Goal: Task Accomplishment & Management: Complete application form

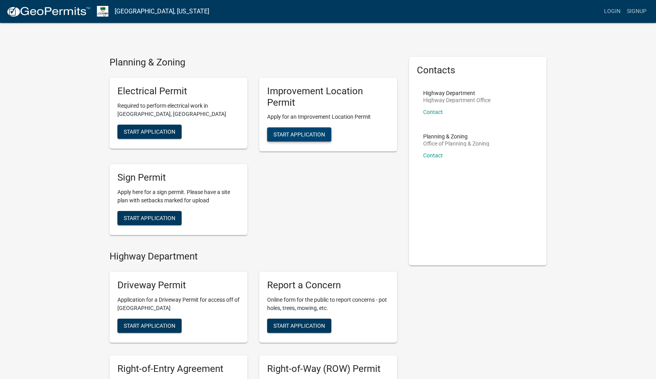
click at [300, 134] on span "Start Application" at bounding box center [300, 134] width 52 height 6
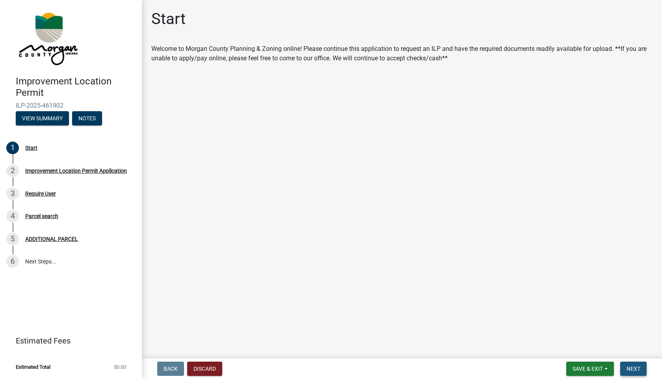
click at [629, 365] on button "Next" at bounding box center [634, 369] width 26 height 14
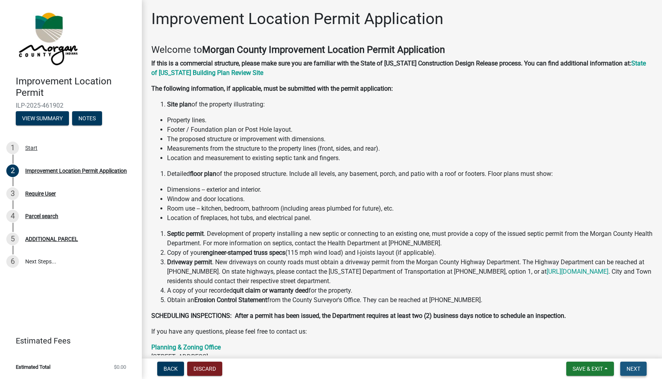
click at [625, 365] on button "Next" at bounding box center [634, 369] width 26 height 14
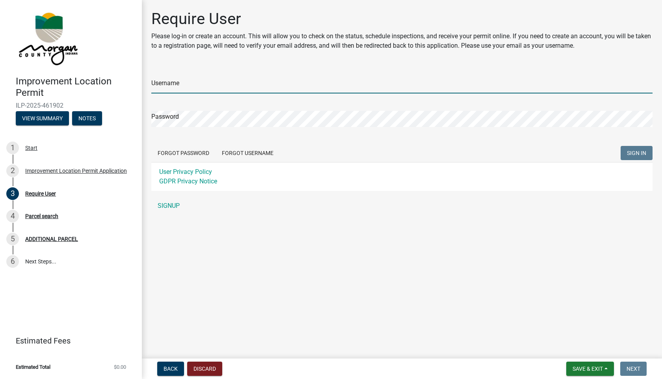
click at [220, 86] on input "Username" at bounding box center [401, 85] width 501 height 16
type input "R"
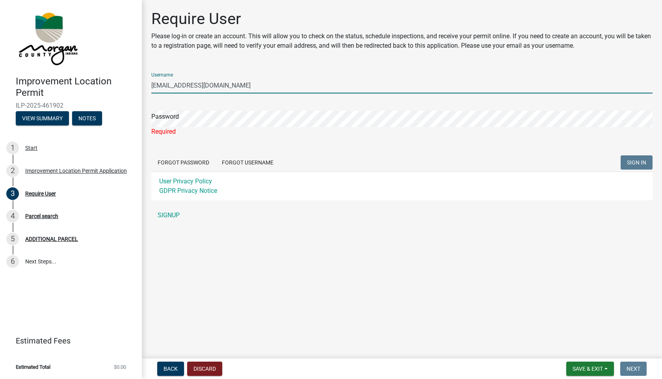
click at [247, 84] on input "[EMAIL_ADDRESS][DOMAIN_NAME]" at bounding box center [401, 85] width 501 height 16
type input "r"
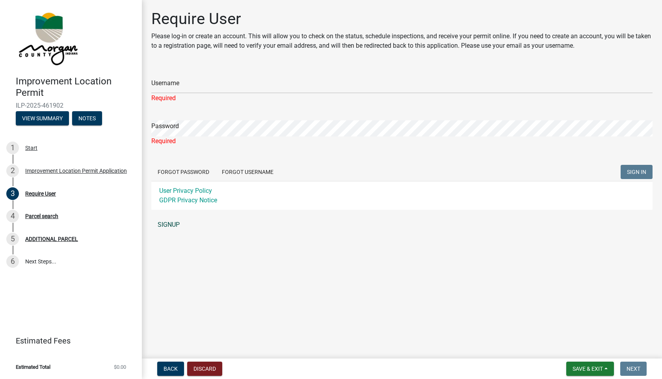
click at [175, 224] on link "SIGNUP" at bounding box center [401, 225] width 501 height 16
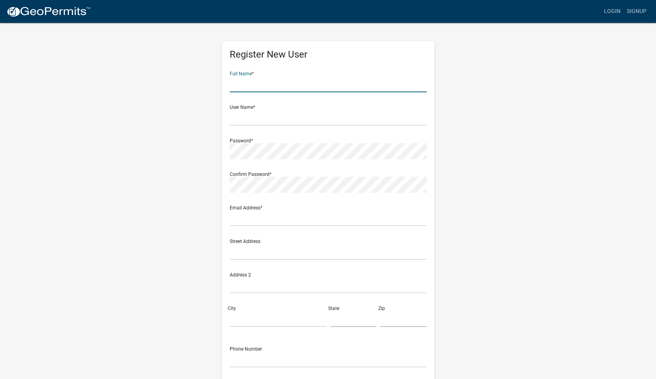
click at [269, 87] on input "text" at bounding box center [328, 84] width 197 height 16
type input "[PERSON_NAME]"
click at [248, 121] on input "text" at bounding box center [328, 118] width 197 height 16
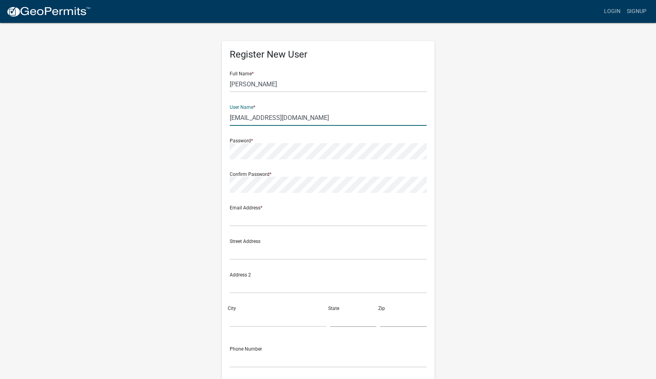
type input "[EMAIL_ADDRESS][DOMAIN_NAME]"
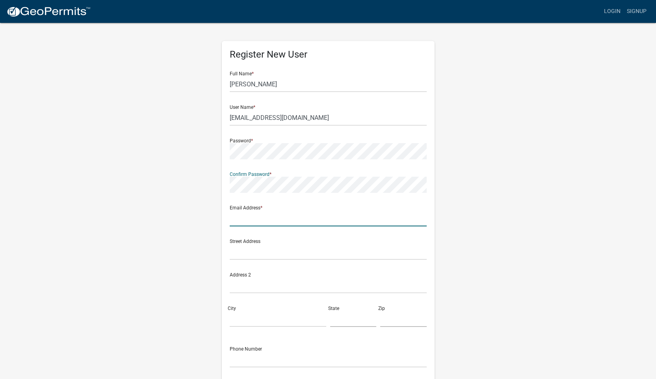
click at [248, 216] on input "text" at bounding box center [328, 218] width 197 height 16
type input "[EMAIL_ADDRESS][DOMAIN_NAME]"
click at [239, 258] on input "text" at bounding box center [328, 252] width 197 height 16
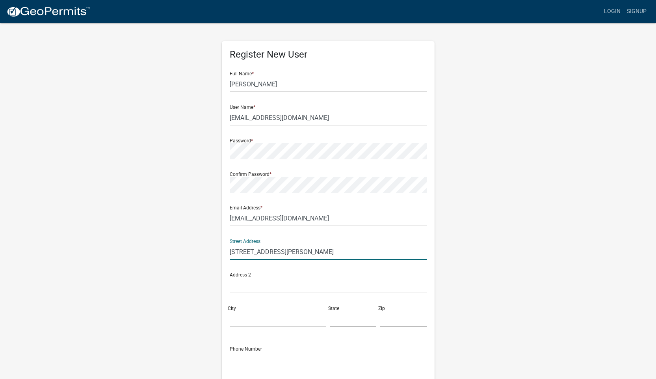
type input "[STREET_ADDRESS][PERSON_NAME]"
click at [239, 318] on input "City" at bounding box center [278, 319] width 97 height 16
type input "[GEOGRAPHIC_DATA]"
type input "in"
type input "46151"
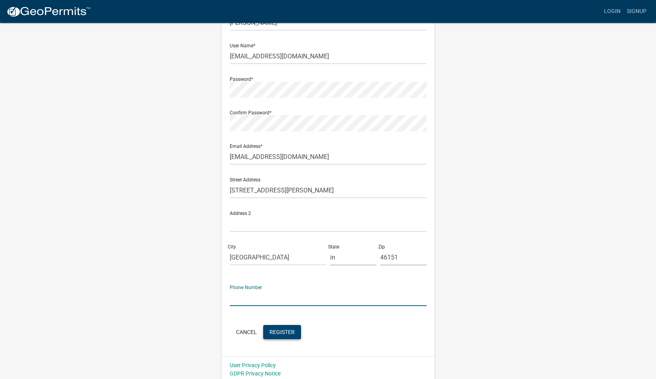
scroll to position [65, 0]
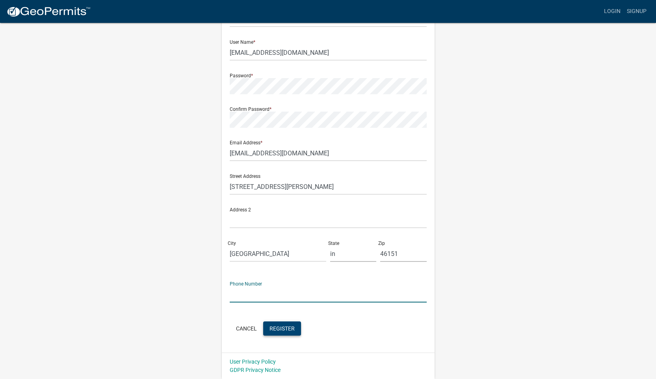
click at [278, 326] on span "Register" at bounding box center [282, 328] width 25 height 6
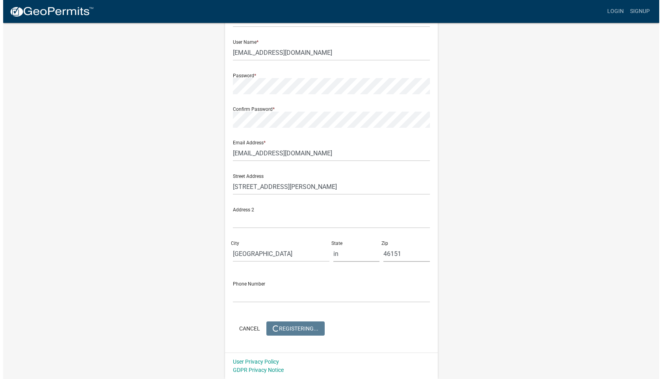
scroll to position [0, 0]
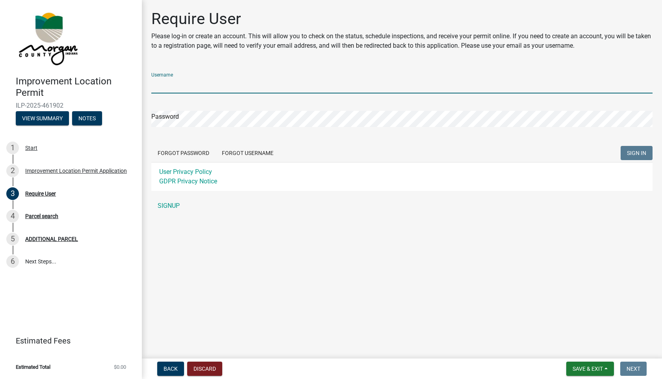
click at [209, 90] on input "Username" at bounding box center [401, 85] width 501 height 16
type input "[EMAIL_ADDRESS][DOMAIN_NAME]"
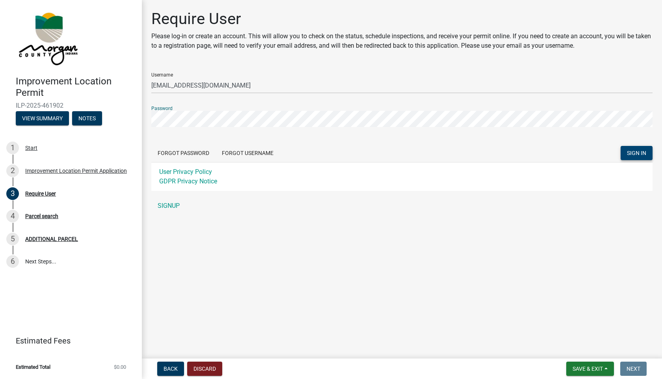
click at [627, 155] on span "SIGN IN" at bounding box center [636, 153] width 19 height 6
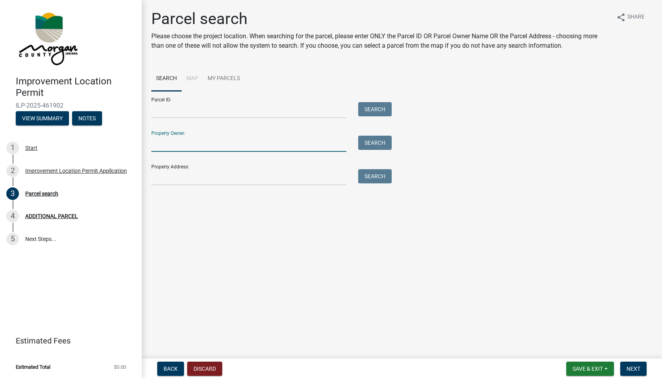
click at [186, 144] on input "Property Owner:" at bounding box center [248, 144] width 195 height 16
type input "[PERSON_NAME]"
click at [372, 144] on button "Search" at bounding box center [375, 143] width 34 height 14
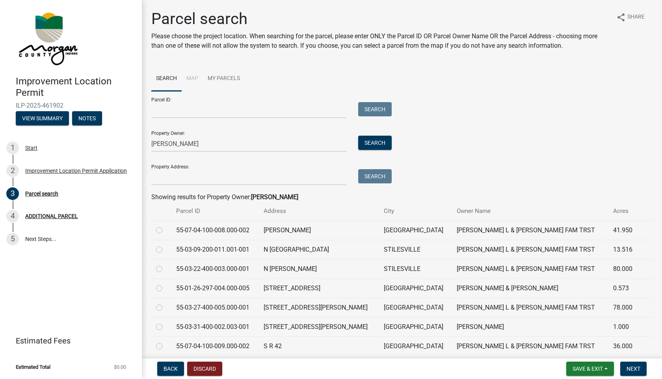
click at [166, 322] on label at bounding box center [166, 322] width 0 height 0
click at [166, 327] on input "radio" at bounding box center [168, 324] width 5 height 5
radio input "true"
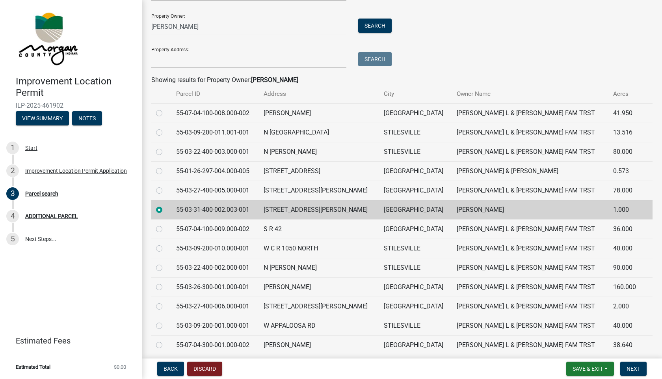
scroll to position [147, 0]
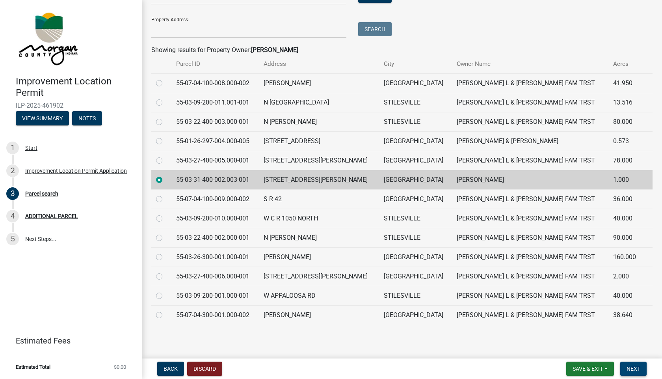
click at [634, 367] on span "Next" at bounding box center [634, 368] width 14 height 6
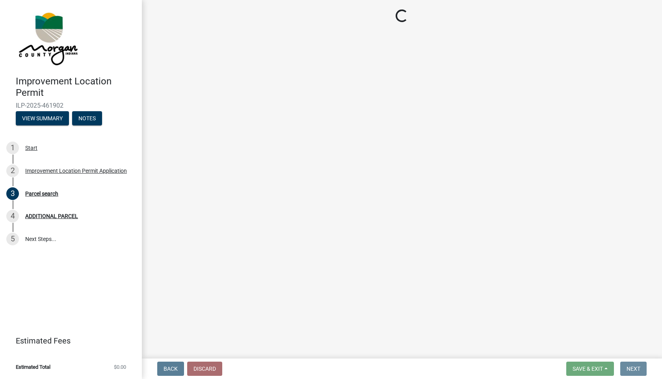
scroll to position [0, 0]
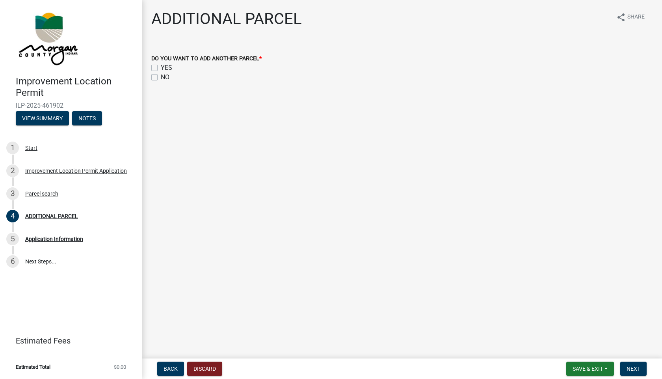
click at [161, 77] on label "NO" at bounding box center [165, 77] width 9 height 9
click at [161, 77] on input "NO" at bounding box center [163, 75] width 5 height 5
checkbox input "true"
checkbox input "false"
checkbox input "true"
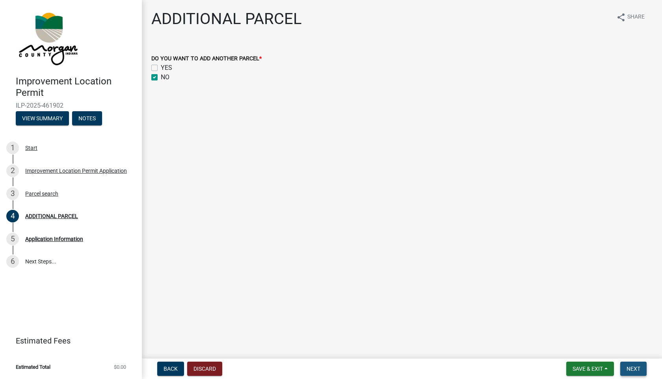
click at [629, 365] on span "Next" at bounding box center [634, 368] width 14 height 6
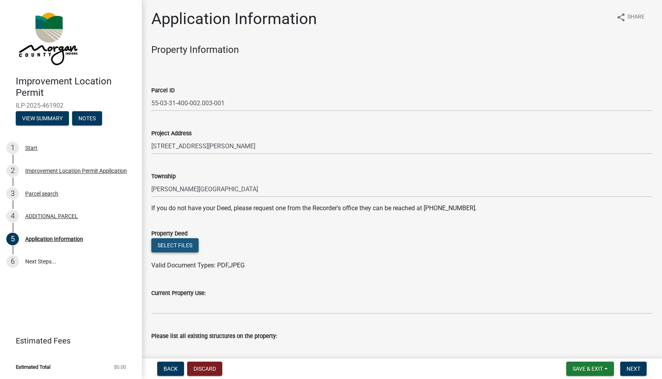
click at [173, 243] on button "Select files" at bounding box center [174, 245] width 47 height 14
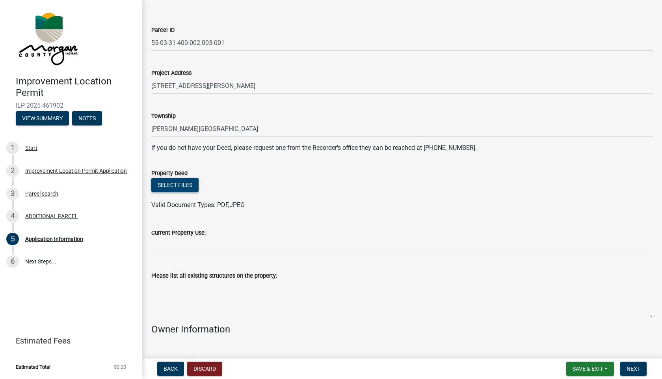
scroll to position [58, 0]
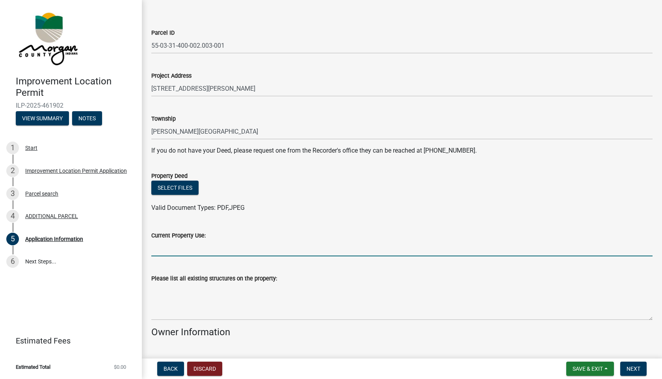
click at [241, 249] on input "Current Property Use:" at bounding box center [401, 248] width 501 height 16
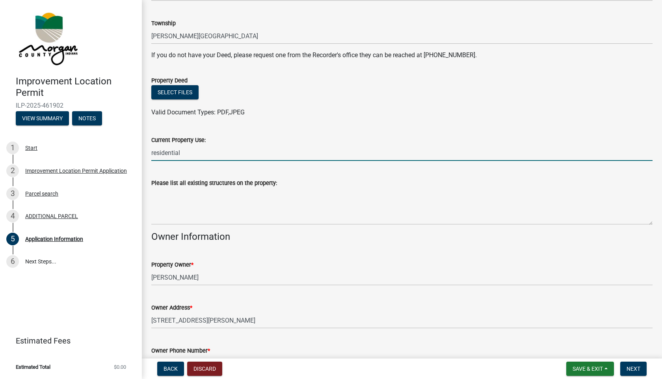
scroll to position [176, 0]
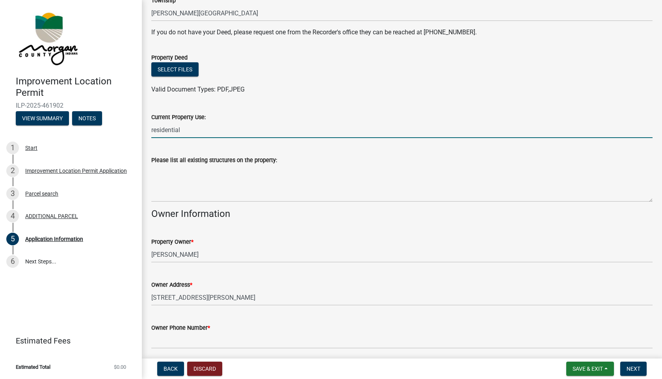
type input "residential"
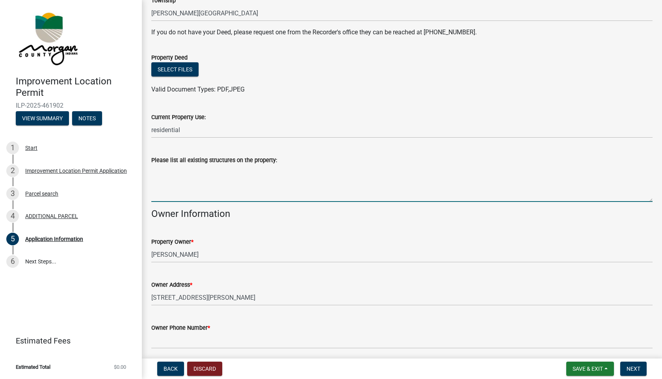
click at [223, 194] on textarea "Please list all existing structures on the property:" at bounding box center [401, 183] width 501 height 37
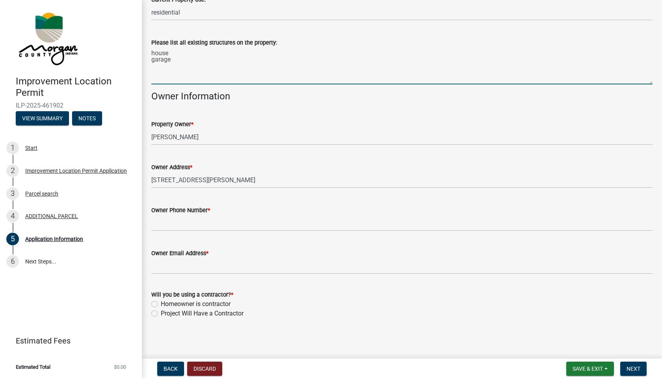
scroll to position [294, 0]
type textarea "house garage"
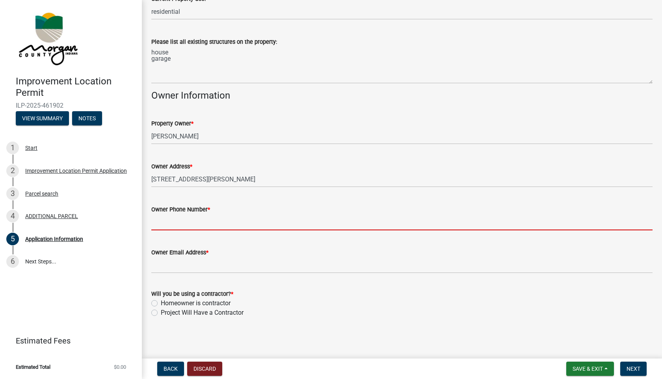
click at [188, 222] on input "Owner Phone Number *" at bounding box center [401, 222] width 501 height 16
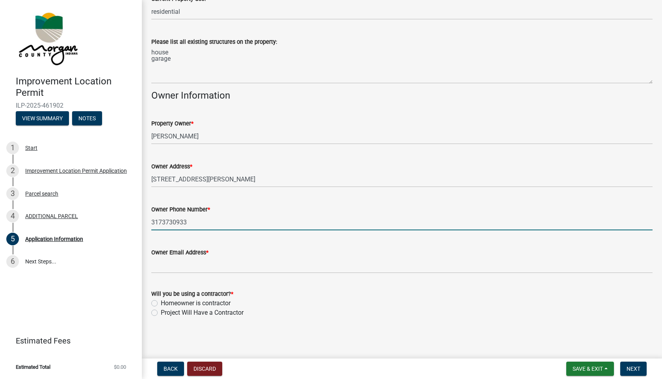
type input "3173730933"
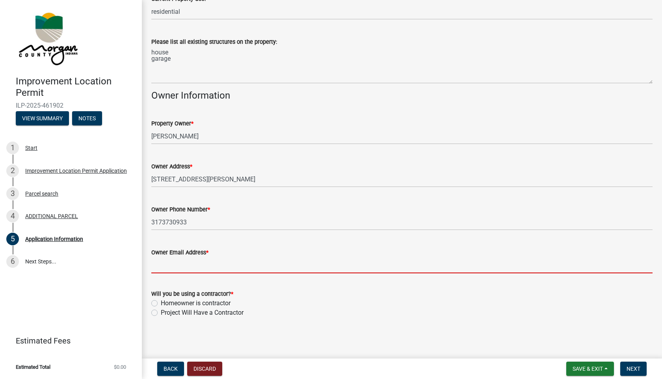
click at [191, 261] on input "Owner Email Address *" at bounding box center [401, 265] width 501 height 16
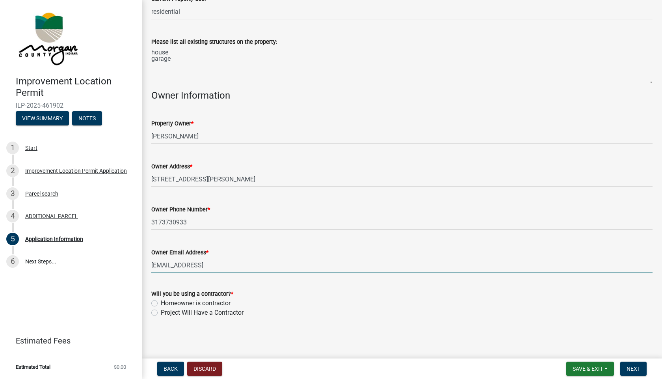
type input "[EMAIL_ADDRESS]"
click at [161, 313] on label "Project Will Have a Contractor" at bounding box center [202, 312] width 83 height 9
click at [161, 313] on input "Project Will Have a Contractor" at bounding box center [163, 310] width 5 height 5
radio input "true"
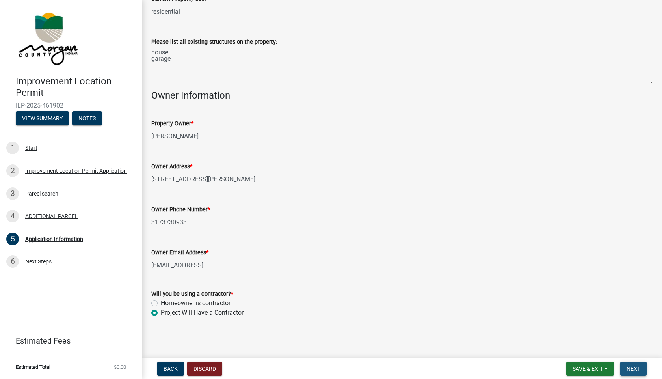
click at [632, 366] on span "Next" at bounding box center [634, 368] width 14 height 6
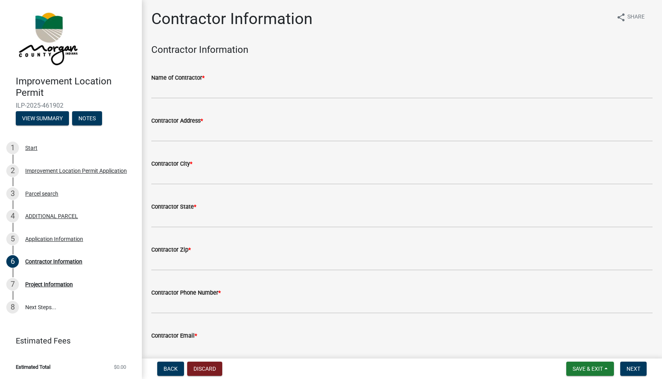
scroll to position [38, 0]
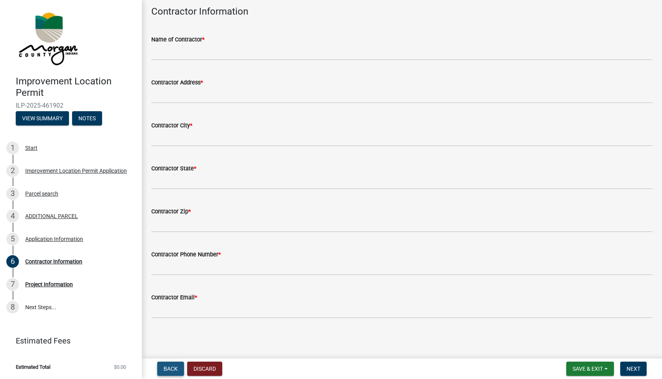
click at [171, 369] on span "Back" at bounding box center [171, 368] width 14 height 6
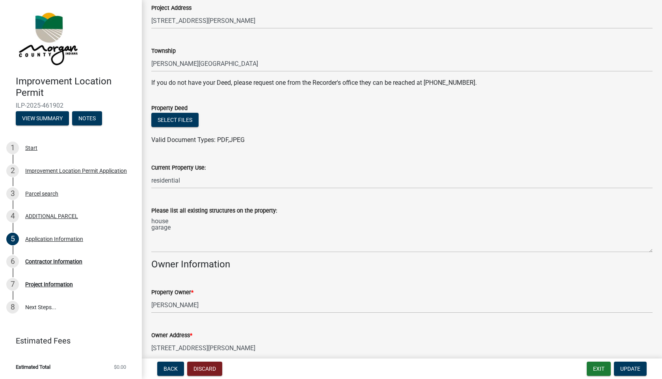
scroll to position [294, 0]
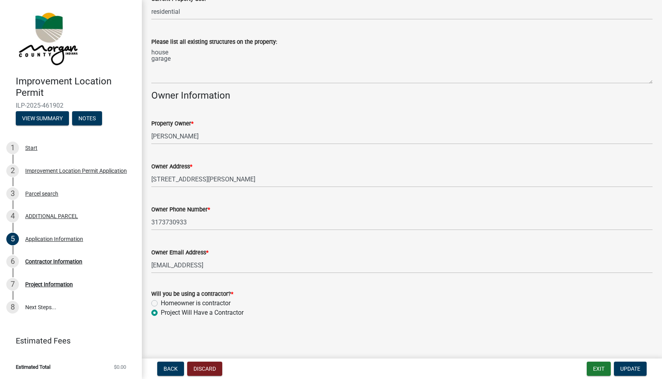
click at [161, 304] on label "Homeowner is contractor" at bounding box center [196, 302] width 70 height 9
click at [161, 304] on input "Homeowner is contractor" at bounding box center [163, 300] width 5 height 5
radio input "true"
click at [623, 365] on span "Update" at bounding box center [631, 368] width 20 height 6
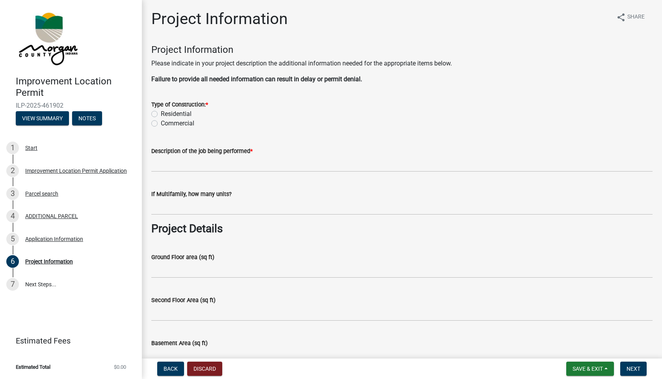
click at [161, 114] on label "Residential" at bounding box center [176, 113] width 31 height 9
click at [161, 114] on input "Residential" at bounding box center [163, 111] width 5 height 5
radio input "true"
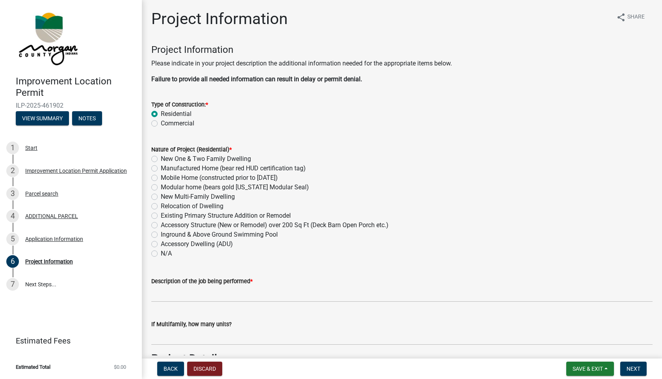
click at [161, 235] on label "Inground & Above Ground Swimming Pool" at bounding box center [219, 234] width 117 height 9
click at [161, 235] on input "Inground & Above Ground Swimming Pool" at bounding box center [163, 232] width 5 height 5
radio input "true"
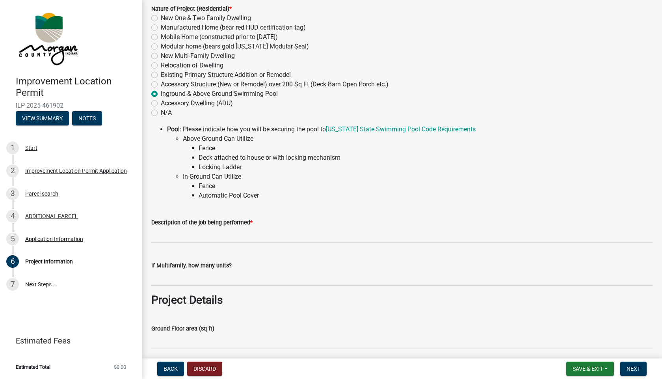
scroll to position [158, 0]
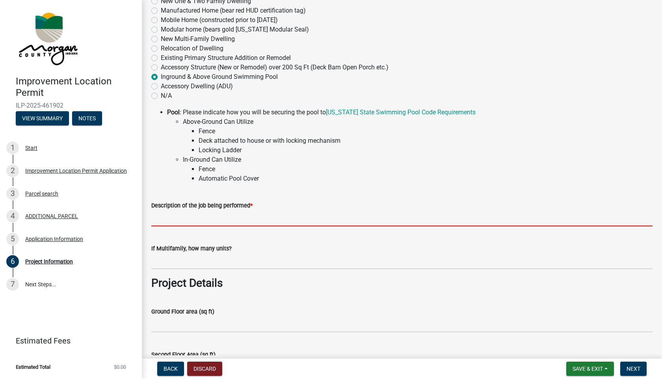
click at [224, 219] on input "Description of the job being performed *" at bounding box center [401, 218] width 501 height 16
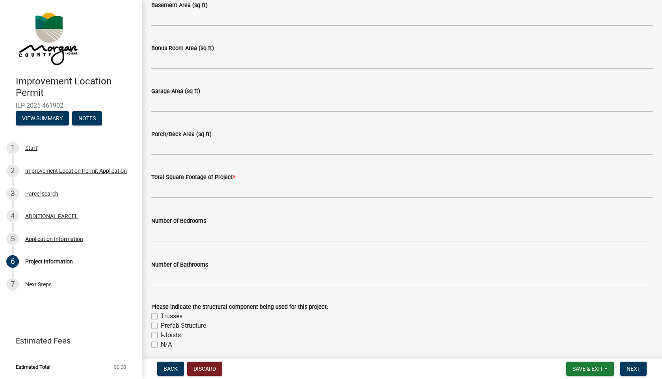
scroll to position [552, 0]
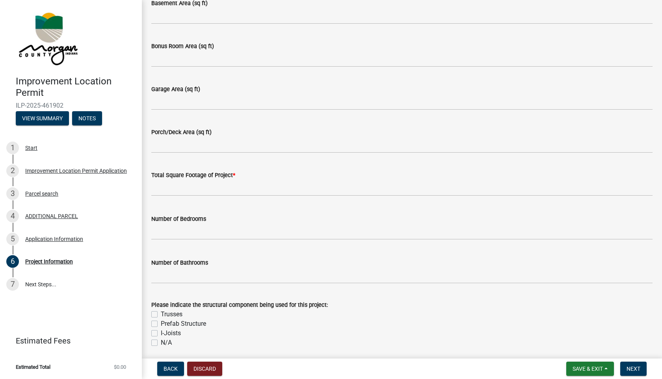
type input "above ground pool"
click at [195, 187] on input "text" at bounding box center [401, 188] width 501 height 16
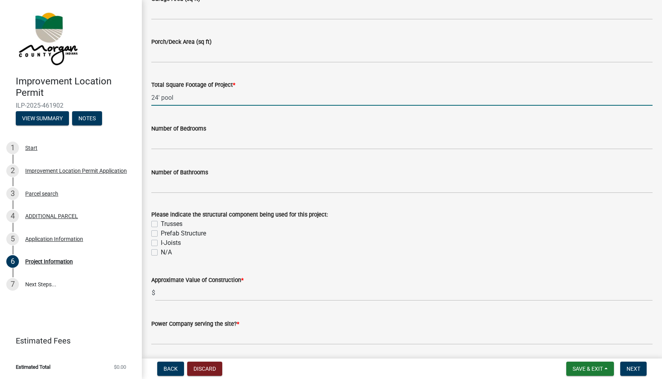
scroll to position [749, 0]
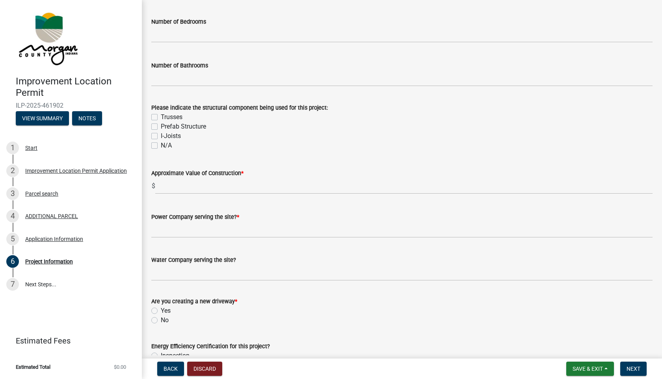
type input "24"
click at [161, 145] on label "N/A" at bounding box center [166, 145] width 11 height 9
click at [161, 145] on input "N/A" at bounding box center [163, 143] width 5 height 5
checkbox input "true"
checkbox input "false"
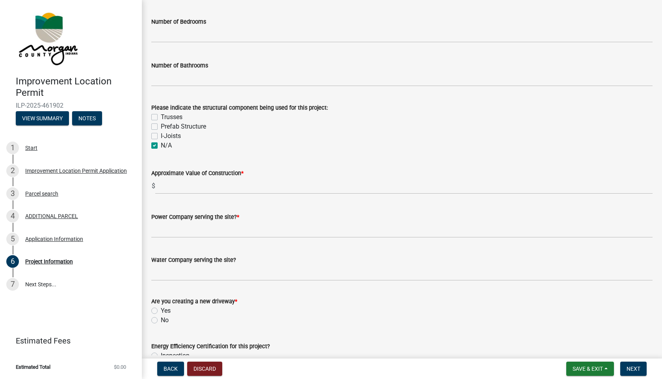
checkbox input "false"
checkbox input "true"
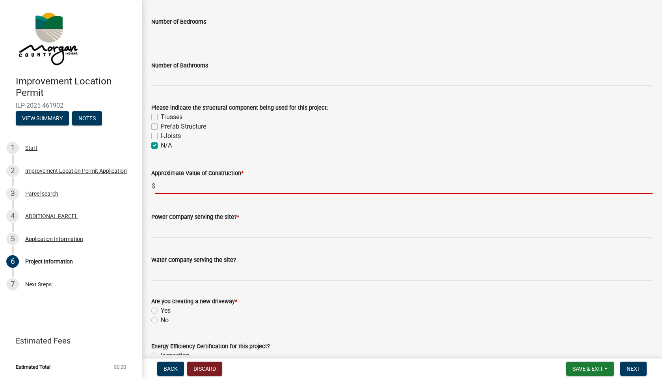
click at [224, 188] on input "text" at bounding box center [404, 186] width 498 height 16
type input "9000"
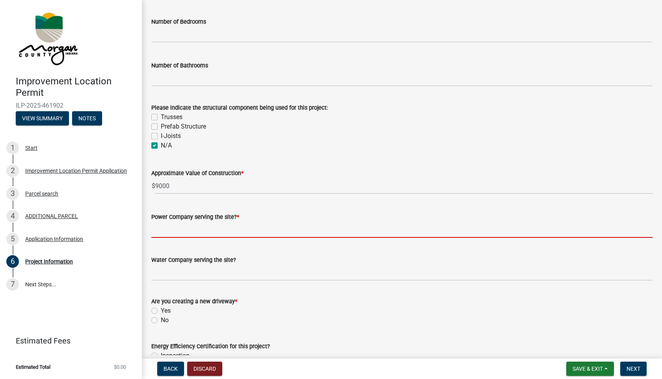
click at [226, 228] on input "Power Company serving the site? *" at bounding box center [401, 230] width 501 height 16
type input "n"
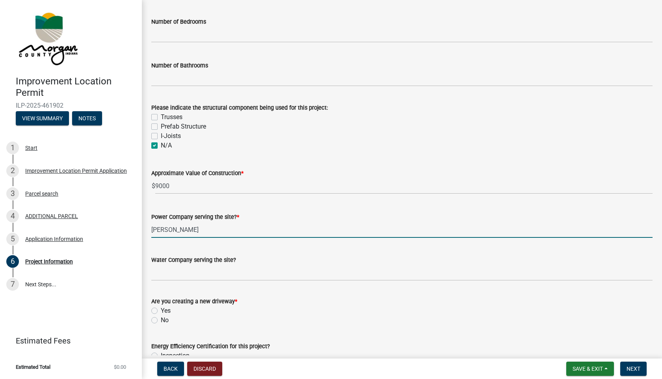
type input "[PERSON_NAME]"
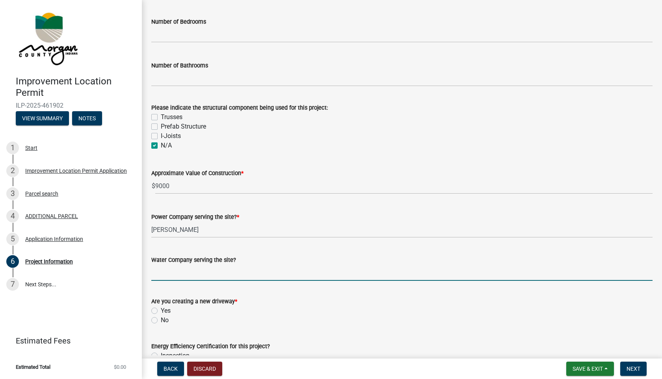
click at [227, 271] on input "Water Company serving the site?" at bounding box center [401, 273] width 501 height 16
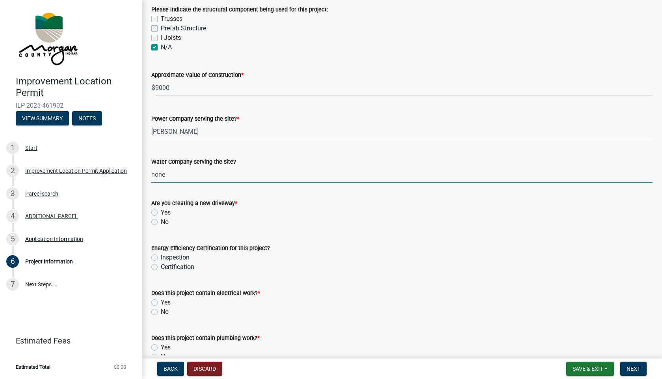
scroll to position [907, 0]
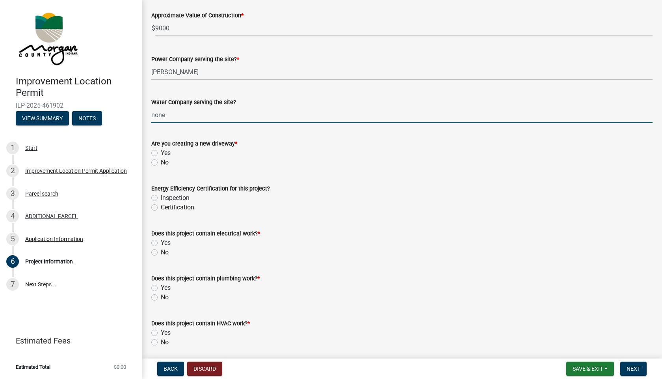
type input "none"
click at [161, 161] on label "No" at bounding box center [165, 162] width 8 height 9
click at [161, 161] on input "No" at bounding box center [163, 160] width 5 height 5
radio input "true"
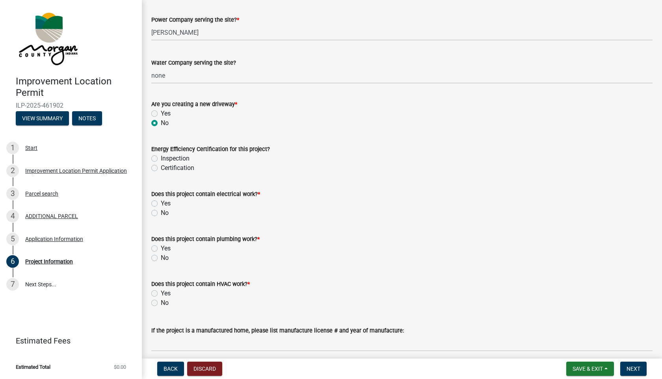
click at [161, 212] on label "No" at bounding box center [165, 212] width 8 height 9
click at [161, 212] on input "No" at bounding box center [163, 210] width 5 height 5
radio input "true"
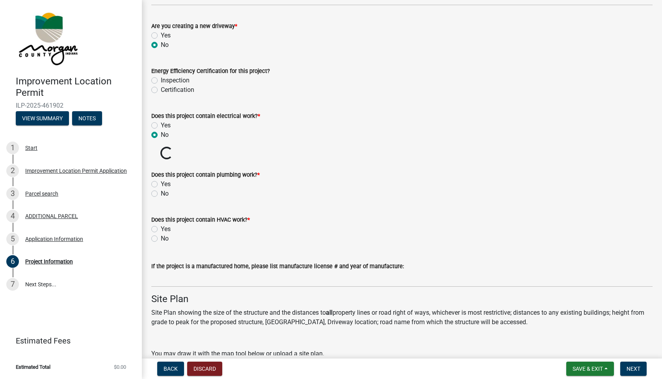
scroll to position [1025, 0]
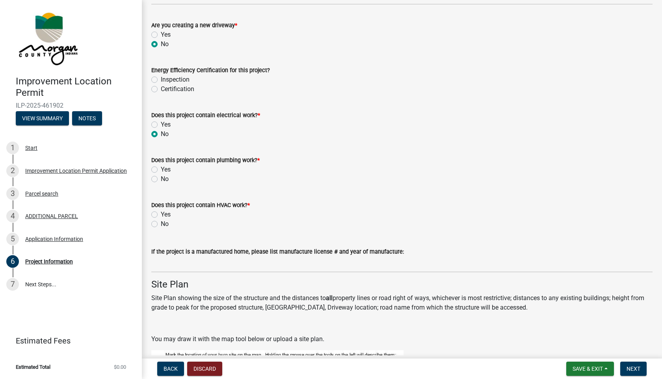
click at [161, 181] on label "No" at bounding box center [165, 178] width 8 height 9
click at [161, 179] on input "No" at bounding box center [163, 176] width 5 height 5
radio input "true"
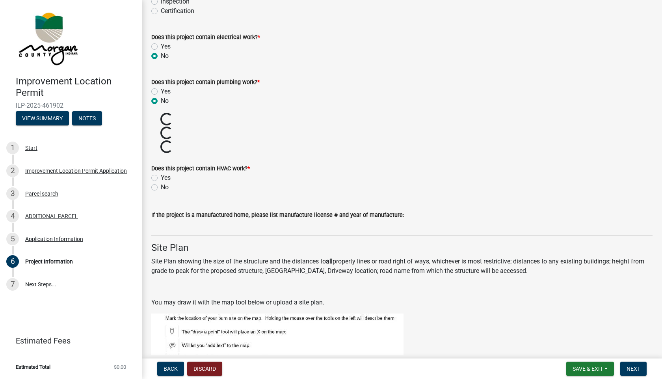
scroll to position [1104, 0]
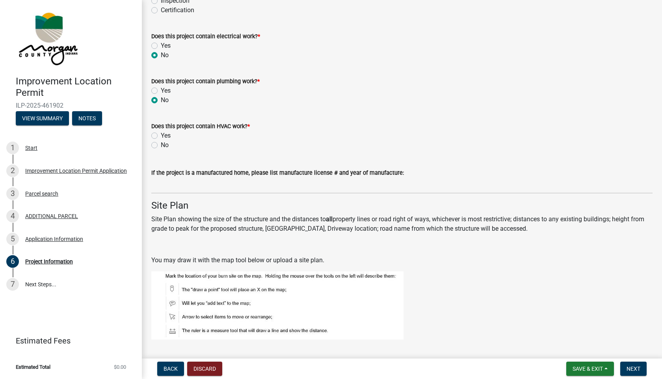
click at [161, 145] on label "No" at bounding box center [165, 144] width 8 height 9
click at [161, 145] on input "No" at bounding box center [163, 142] width 5 height 5
radio input "true"
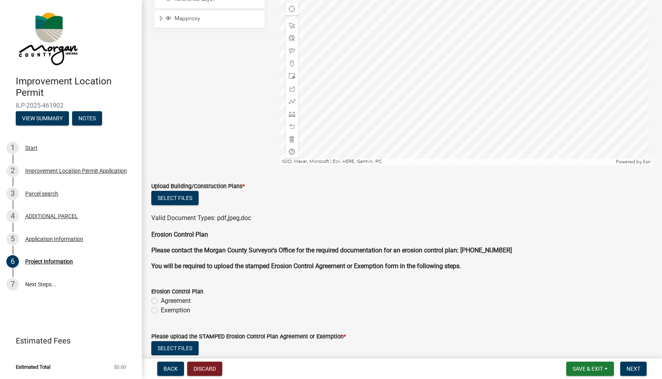
scroll to position [1538, 0]
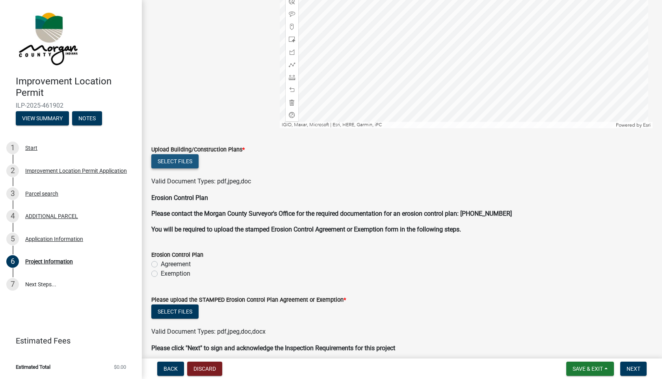
click at [168, 161] on button "Select files" at bounding box center [174, 161] width 47 height 14
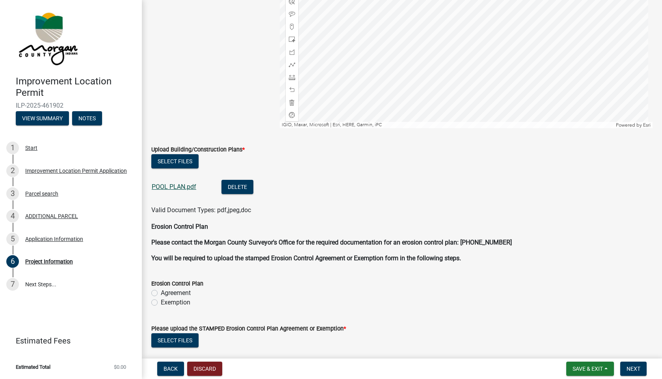
click at [176, 186] on link "POOL PLAN.pdf" at bounding box center [174, 186] width 45 height 7
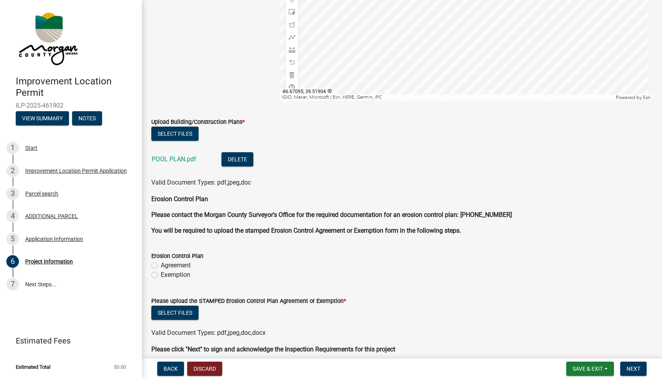
scroll to position [1601, 0]
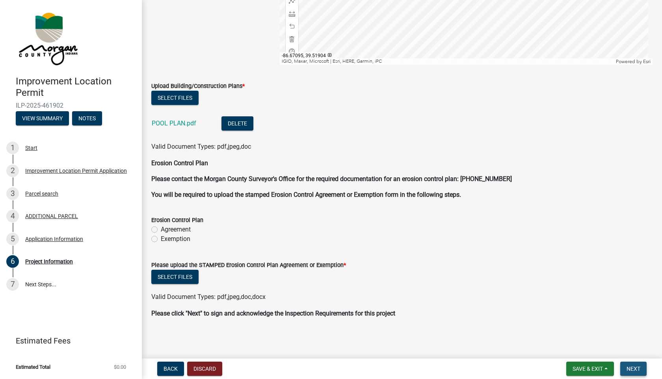
click at [638, 367] on span "Next" at bounding box center [634, 368] width 14 height 6
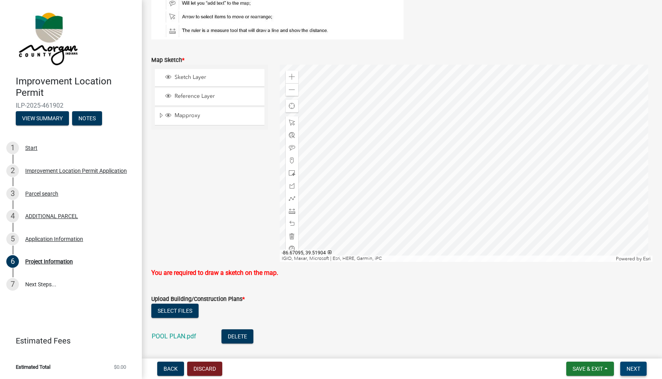
scroll to position [1325, 0]
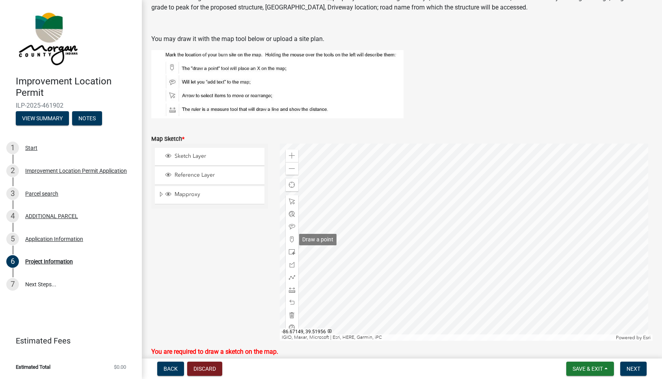
drag, startPoint x: 289, startPoint y: 237, endPoint x: 304, endPoint y: 239, distance: 14.3
click at [293, 237] on span at bounding box center [292, 239] width 6 height 6
click at [435, 239] on div at bounding box center [466, 242] width 373 height 197
click at [289, 227] on span at bounding box center [292, 227] width 6 height 6
click at [429, 214] on div at bounding box center [466, 242] width 373 height 197
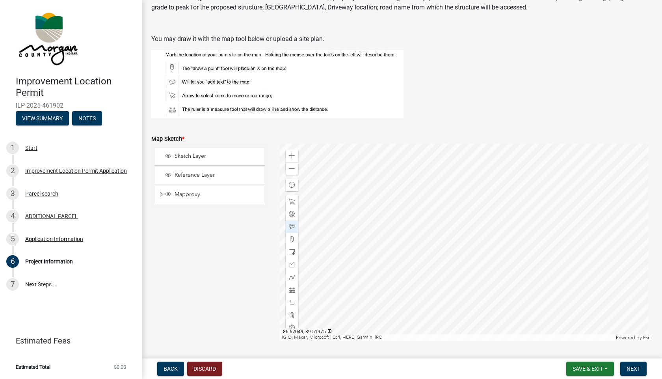
click at [413, 217] on div at bounding box center [466, 242] width 373 height 197
click at [289, 199] on span at bounding box center [292, 201] width 6 height 6
click at [410, 220] on div at bounding box center [466, 242] width 373 height 197
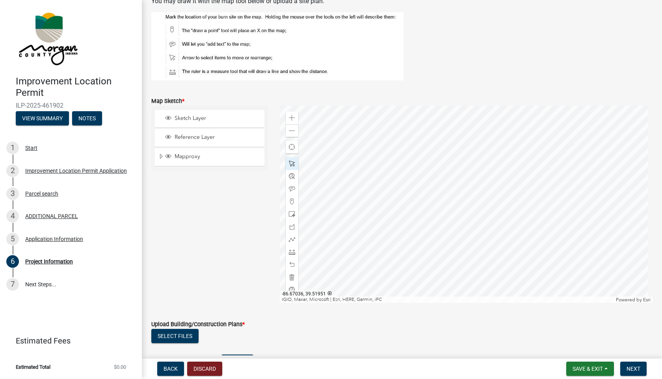
scroll to position [1365, 0]
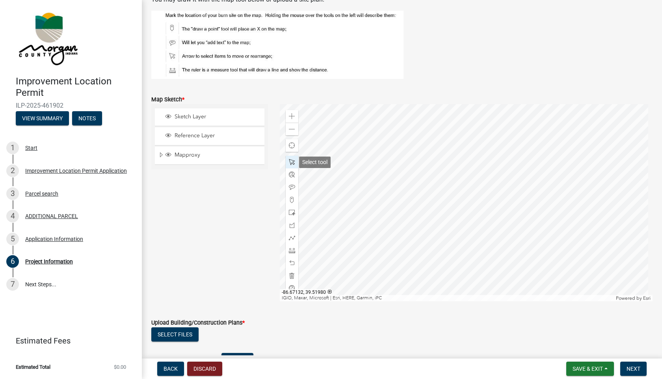
click at [289, 158] on div at bounding box center [292, 162] width 13 height 13
click at [407, 179] on div at bounding box center [466, 202] width 373 height 197
click at [405, 186] on div at bounding box center [466, 202] width 373 height 197
click at [358, 165] on span "Zoom to" at bounding box center [362, 166] width 18 height 6
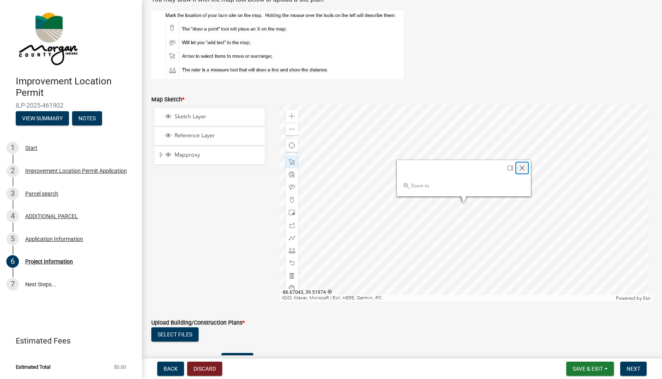
click at [521, 168] on span "Close" at bounding box center [522, 168] width 6 height 6
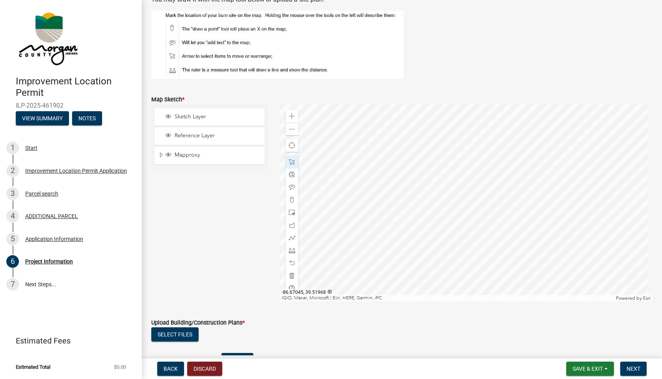
click at [429, 190] on div at bounding box center [466, 202] width 373 height 197
click at [425, 263] on div at bounding box center [466, 202] width 373 height 197
click at [395, 185] on div at bounding box center [466, 202] width 373 height 197
click at [289, 129] on span at bounding box center [292, 129] width 6 height 6
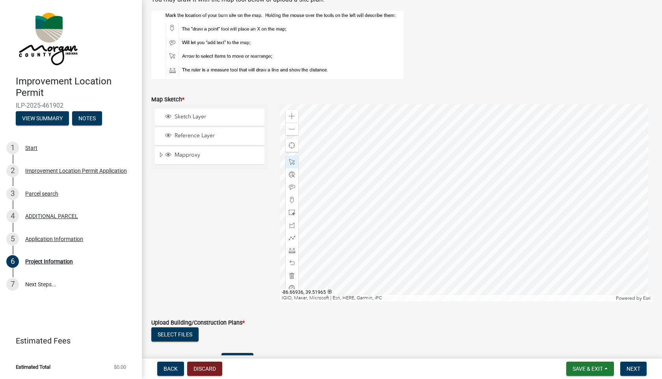
click at [565, 186] on div at bounding box center [466, 202] width 373 height 197
click at [623, 365] on button "Next" at bounding box center [634, 369] width 26 height 14
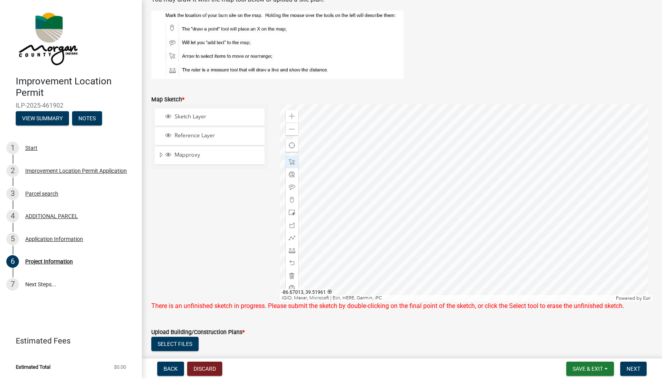
click at [453, 194] on div at bounding box center [466, 202] width 373 height 197
click at [290, 128] on span at bounding box center [292, 129] width 6 height 6
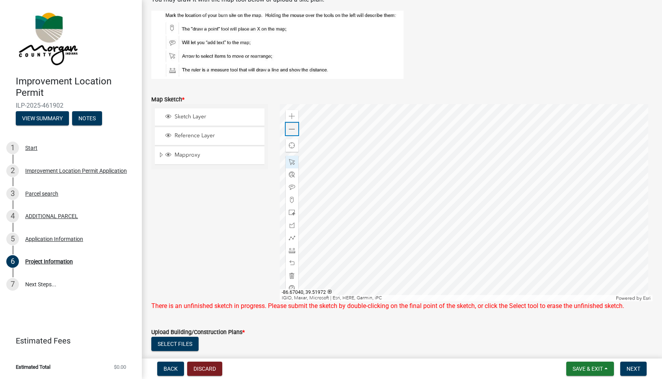
click at [290, 128] on span at bounding box center [292, 129] width 6 height 6
click at [551, 184] on div at bounding box center [466, 202] width 373 height 197
click at [291, 129] on span at bounding box center [292, 129] width 6 height 6
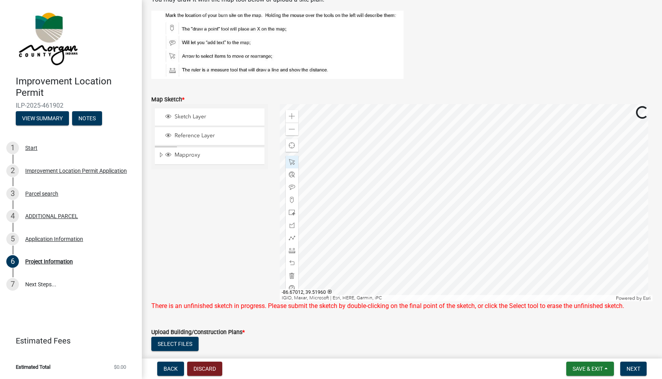
click at [419, 203] on div at bounding box center [466, 202] width 373 height 197
click at [430, 188] on div at bounding box center [466, 202] width 373 height 197
click at [291, 128] on span at bounding box center [292, 129] width 6 height 6
click at [348, 204] on div at bounding box center [466, 202] width 373 height 197
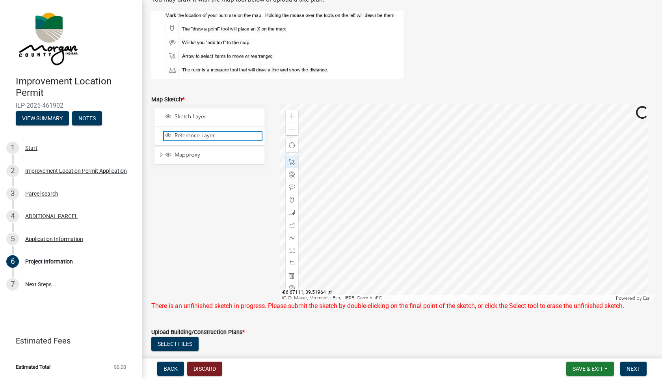
click at [194, 135] on span "Reference Layer" at bounding box center [217, 135] width 89 height 7
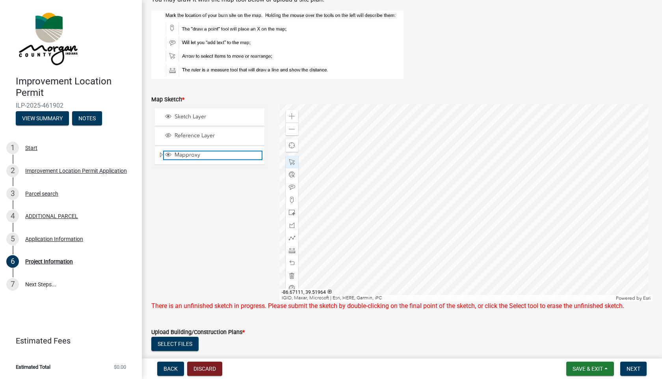
click at [196, 156] on span "Mapproxy" at bounding box center [217, 154] width 89 height 7
click at [201, 117] on span "Sketch Layer" at bounding box center [217, 116] width 89 height 7
click at [194, 116] on span "Sketch Layer" at bounding box center [217, 116] width 89 height 7
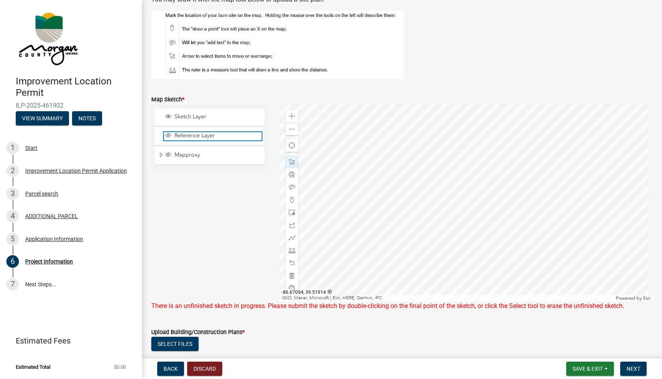
click at [189, 134] on span "Reference Layer" at bounding box center [217, 135] width 89 height 7
click at [193, 116] on span "Sketch Layer" at bounding box center [217, 116] width 89 height 7
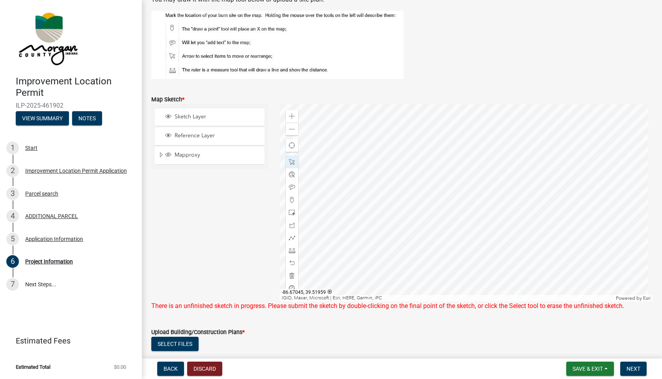
click at [381, 192] on div at bounding box center [466, 202] width 373 height 197
click at [292, 128] on span at bounding box center [292, 129] width 6 height 6
click at [289, 162] on span at bounding box center [292, 162] width 6 height 6
click at [460, 188] on div at bounding box center [466, 202] width 373 height 197
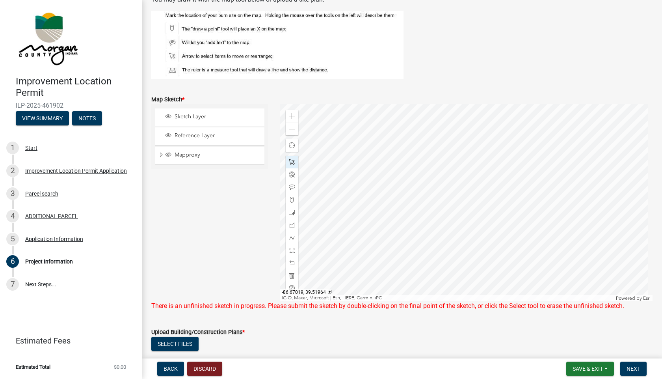
click at [460, 188] on div at bounding box center [466, 202] width 373 height 197
click at [290, 129] on span at bounding box center [292, 129] width 6 height 6
click at [292, 164] on span at bounding box center [292, 162] width 6 height 6
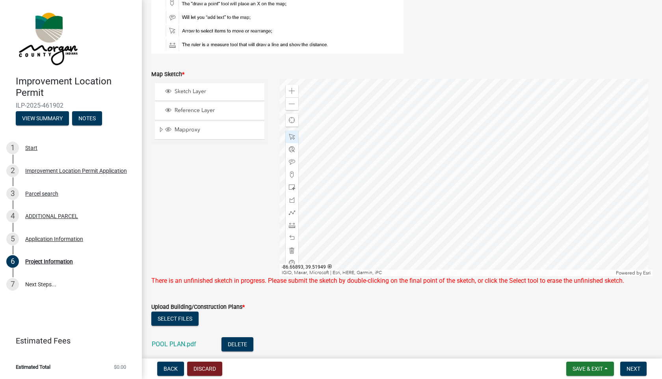
scroll to position [1381, 0]
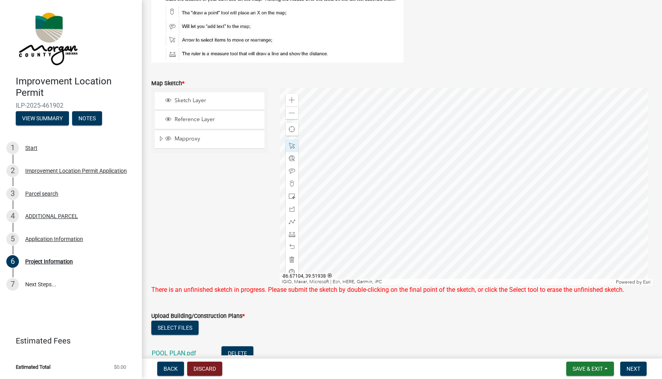
click at [321, 227] on div at bounding box center [466, 186] width 373 height 197
click at [626, 373] on button "Next" at bounding box center [634, 369] width 26 height 14
click at [408, 188] on div at bounding box center [466, 186] width 373 height 197
click at [405, 191] on div at bounding box center [466, 186] width 373 height 197
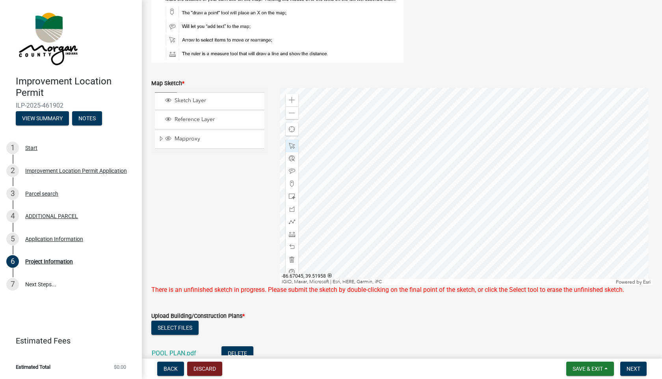
click at [405, 191] on div at bounding box center [466, 186] width 373 height 197
click at [405, 193] on div at bounding box center [466, 186] width 373 height 197
click at [462, 158] on span "Close" at bounding box center [465, 158] width 6 height 6
click at [402, 194] on div at bounding box center [466, 186] width 373 height 197
click at [392, 216] on div at bounding box center [466, 186] width 373 height 197
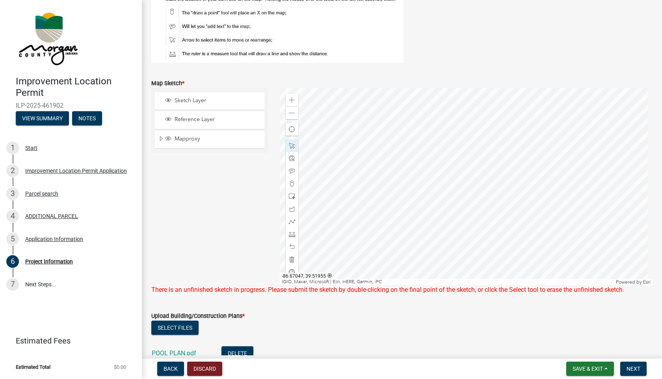
click at [392, 216] on div at bounding box center [466, 186] width 373 height 197
click at [415, 172] on div at bounding box center [466, 186] width 373 height 197
click at [410, 180] on div at bounding box center [466, 186] width 373 height 197
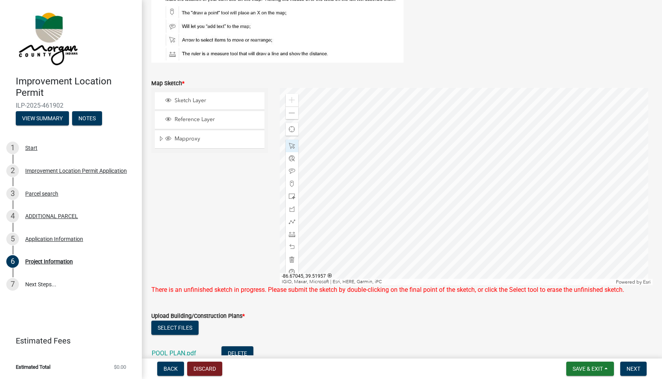
click at [410, 180] on div at bounding box center [466, 186] width 373 height 197
click at [289, 112] on span at bounding box center [292, 113] width 6 height 6
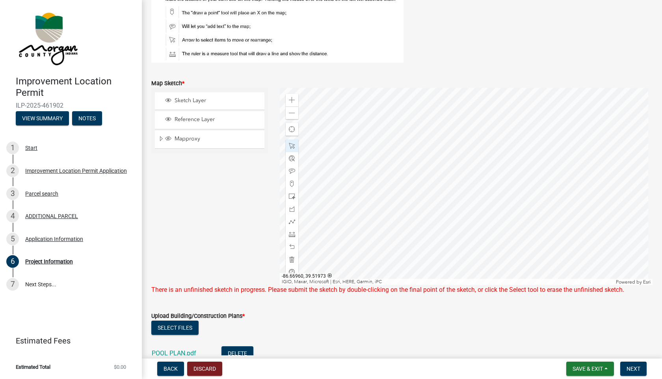
click at [524, 157] on div at bounding box center [466, 186] width 373 height 197
click at [292, 197] on span at bounding box center [292, 196] width 6 height 6
click at [291, 207] on span at bounding box center [292, 209] width 6 height 6
click at [290, 128] on span "Find my location" at bounding box center [292, 129] width 6 height 6
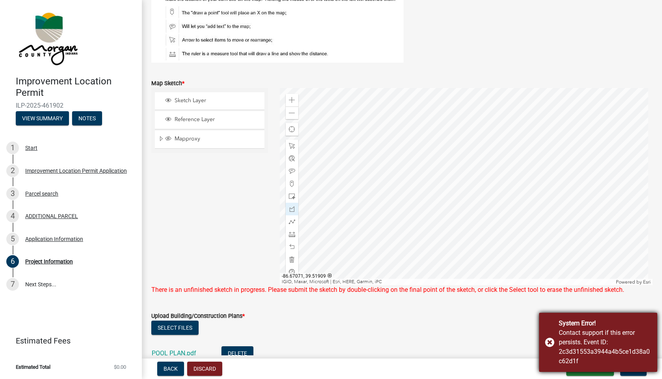
click at [550, 342] on div "System Error! Contact support if this error persists. Event ID: 2c3d31553a3944a…" at bounding box center [598, 342] width 118 height 59
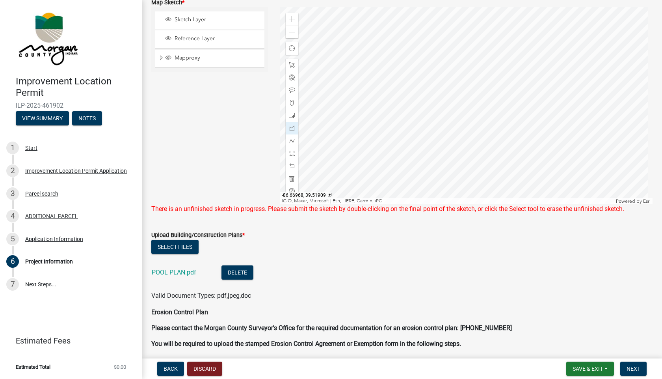
scroll to position [1460, 0]
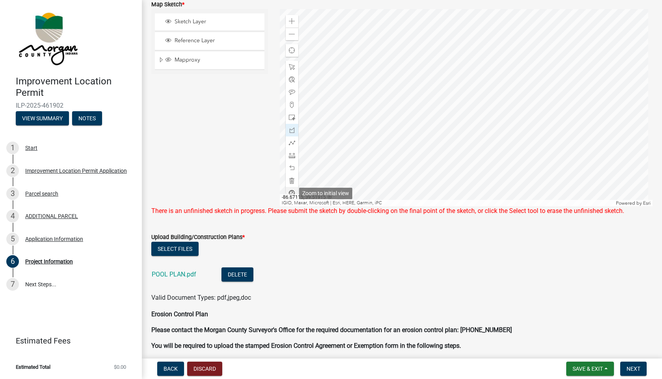
click at [291, 190] on span at bounding box center [292, 193] width 6 height 6
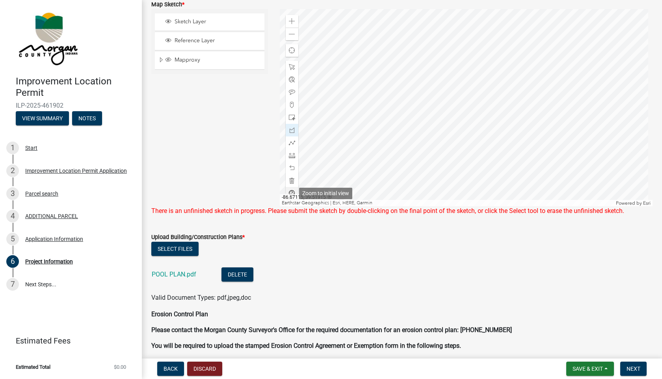
click at [289, 190] on span at bounding box center [292, 193] width 6 height 6
click at [291, 20] on span at bounding box center [292, 21] width 6 height 6
click at [565, 114] on div at bounding box center [466, 107] width 373 height 197
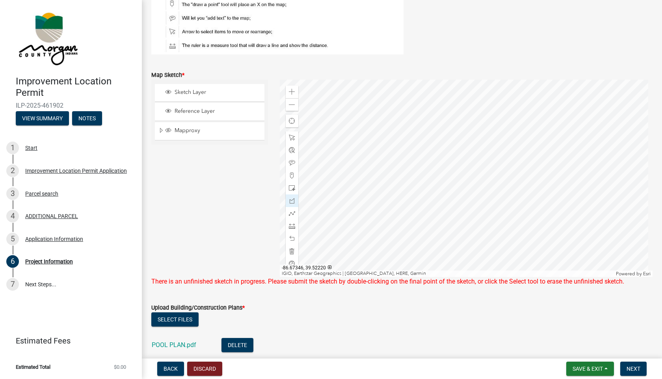
scroll to position [1420, 0]
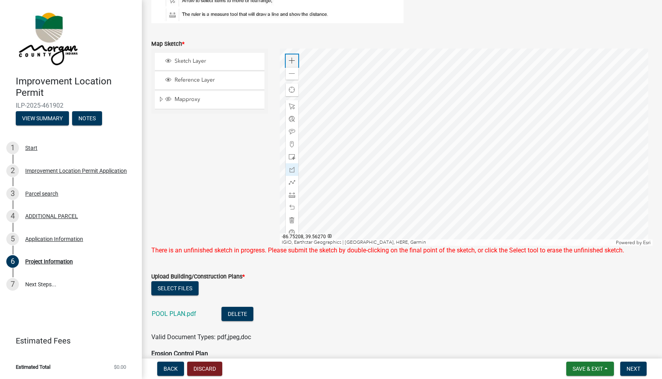
click at [292, 63] on span at bounding box center [292, 61] width 6 height 6
click at [526, 150] on div at bounding box center [466, 146] width 373 height 197
click at [294, 60] on div "Zoom in" at bounding box center [292, 60] width 13 height 13
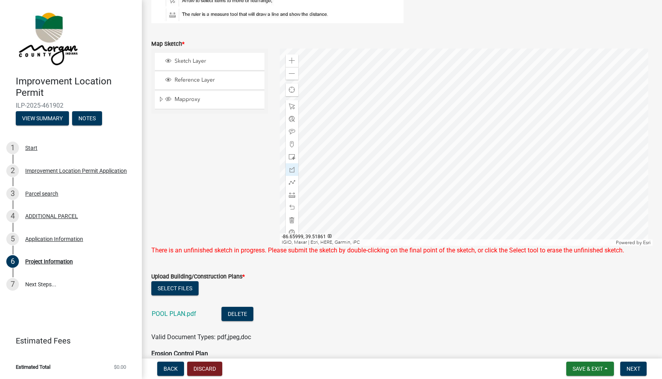
click at [587, 169] on div at bounding box center [466, 146] width 373 height 197
click at [289, 63] on span at bounding box center [292, 61] width 6 height 6
click at [526, 123] on div at bounding box center [466, 146] width 373 height 197
click at [289, 230] on span at bounding box center [292, 232] width 6 height 6
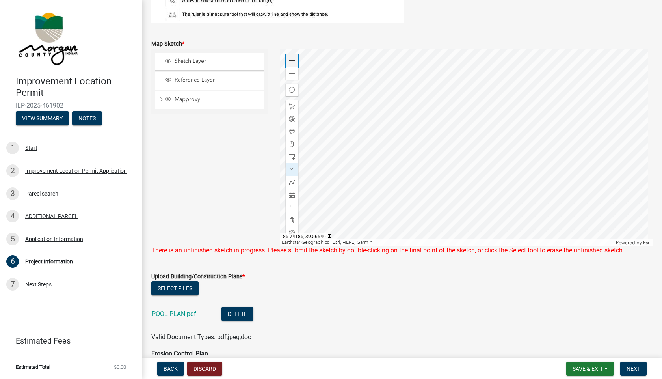
click at [289, 61] on span at bounding box center [292, 61] width 6 height 6
click at [580, 177] on div at bounding box center [466, 146] width 373 height 197
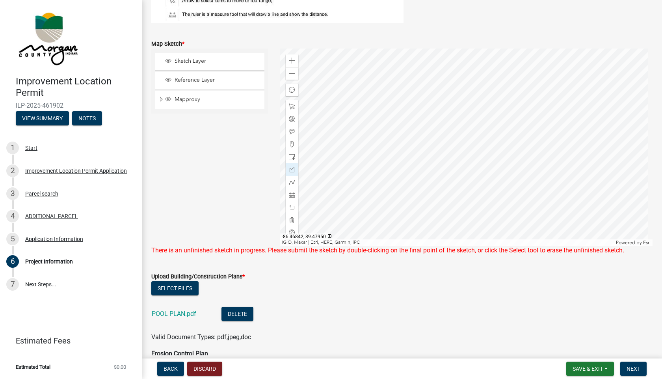
click at [608, 169] on div at bounding box center [466, 146] width 373 height 197
click at [558, 164] on div at bounding box center [466, 146] width 373 height 197
click at [637, 179] on div at bounding box center [466, 146] width 373 height 197
click at [601, 166] on div at bounding box center [466, 146] width 373 height 197
click at [526, 136] on div at bounding box center [466, 146] width 373 height 197
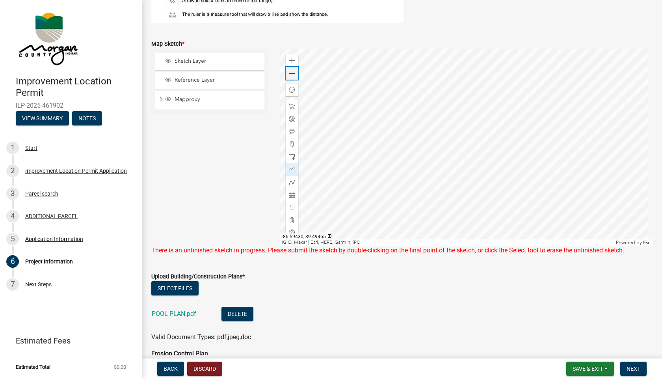
click at [291, 76] on span at bounding box center [292, 74] width 6 height 6
click at [295, 62] on div "Zoom in" at bounding box center [292, 60] width 13 height 13
click at [498, 191] on div at bounding box center [466, 146] width 373 height 197
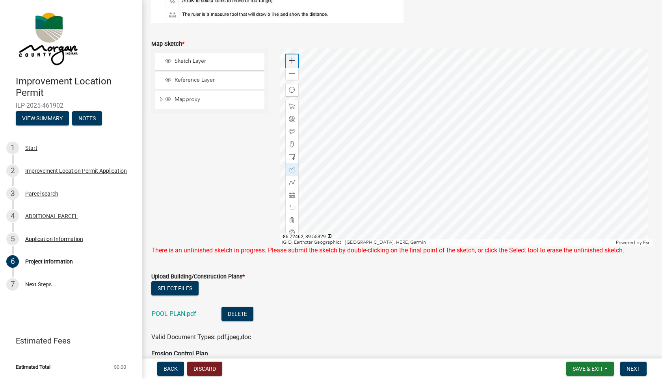
click at [293, 59] on span at bounding box center [292, 61] width 6 height 6
click at [283, 60] on div at bounding box center [466, 146] width 373 height 197
click at [292, 60] on span at bounding box center [292, 61] width 6 height 6
click at [432, 162] on div at bounding box center [466, 146] width 373 height 197
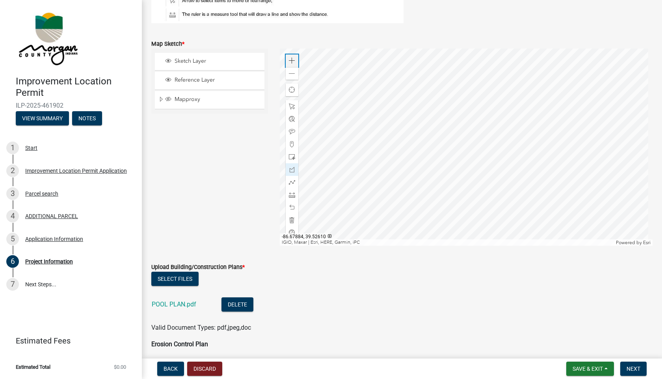
click at [289, 59] on span at bounding box center [292, 61] width 6 height 6
click at [595, 159] on div at bounding box center [466, 146] width 373 height 197
click at [469, 157] on div at bounding box center [466, 146] width 373 height 197
click at [291, 60] on span at bounding box center [292, 61] width 6 height 6
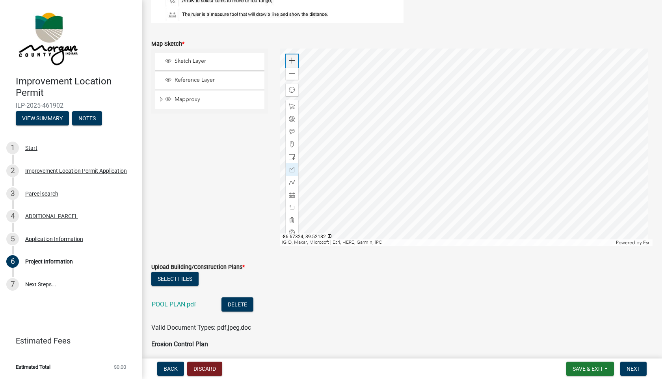
click at [291, 60] on span at bounding box center [292, 61] width 6 height 6
click at [537, 97] on div at bounding box center [466, 146] width 373 height 197
click at [289, 59] on span at bounding box center [292, 61] width 6 height 6
click at [459, 148] on div at bounding box center [466, 146] width 373 height 197
click at [289, 73] on span at bounding box center [292, 74] width 6 height 6
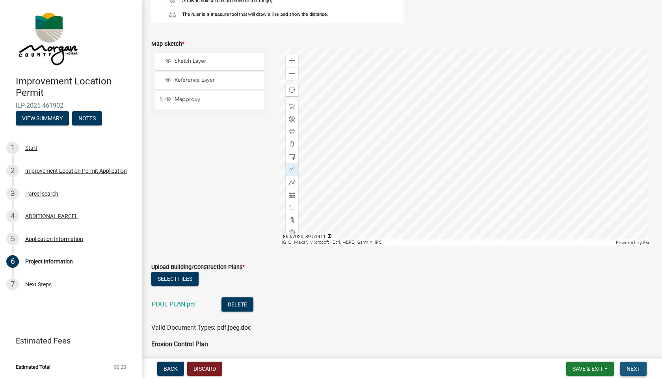
click at [625, 367] on button "Next" at bounding box center [634, 369] width 26 height 14
click at [362, 280] on div "Select files" at bounding box center [401, 280] width 501 height 16
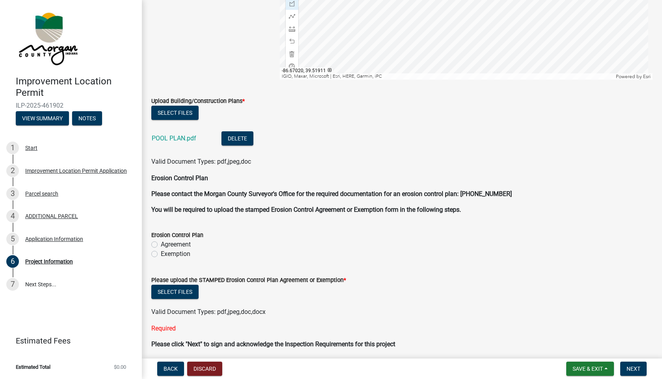
scroll to position [1617, 0]
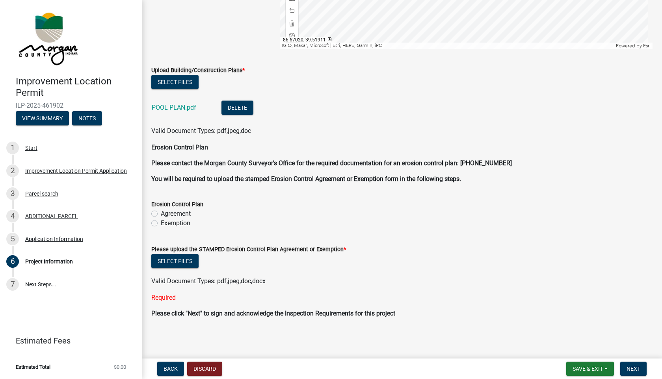
click at [161, 224] on label "Exemption" at bounding box center [176, 222] width 30 height 9
click at [161, 224] on input "Exemption" at bounding box center [163, 220] width 5 height 5
radio input "true"
click at [161, 224] on label "Exemption" at bounding box center [176, 222] width 30 height 9
click at [161, 224] on input "Exemption" at bounding box center [163, 220] width 5 height 5
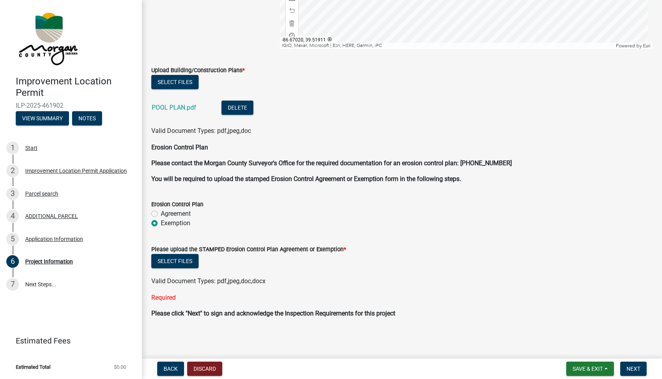
click at [161, 214] on label "Agreement" at bounding box center [176, 213] width 30 height 9
click at [161, 214] on input "Agreement" at bounding box center [163, 211] width 5 height 5
radio input "true"
click at [323, 267] on div "Select files" at bounding box center [401, 262] width 501 height 16
click at [628, 367] on span "Next" at bounding box center [634, 368] width 14 height 6
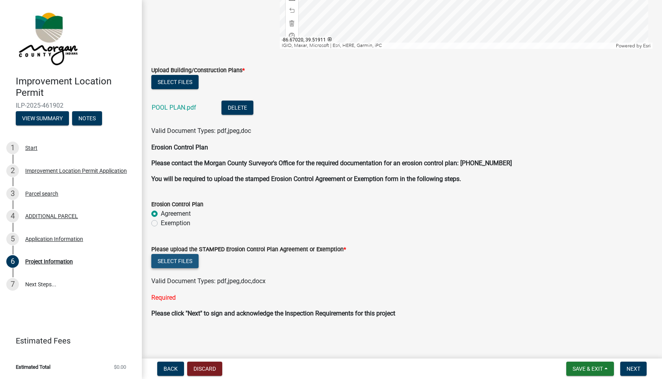
click at [174, 263] on button "Select files" at bounding box center [174, 261] width 47 height 14
click at [632, 364] on button "Next" at bounding box center [634, 369] width 26 height 14
click at [582, 366] on span "Save & Exit" at bounding box center [588, 368] width 30 height 6
click at [570, 348] on button "Save & Exit" at bounding box center [582, 348] width 63 height 19
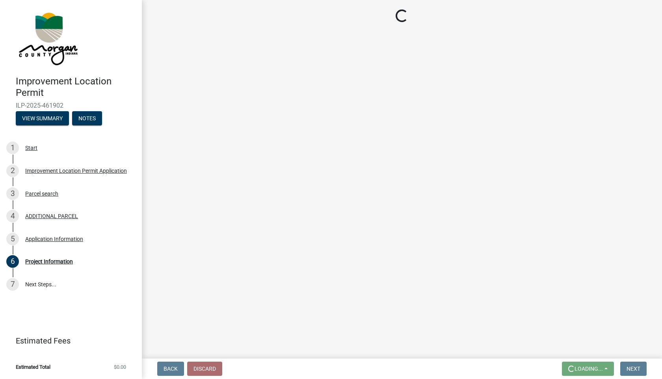
scroll to position [0, 0]
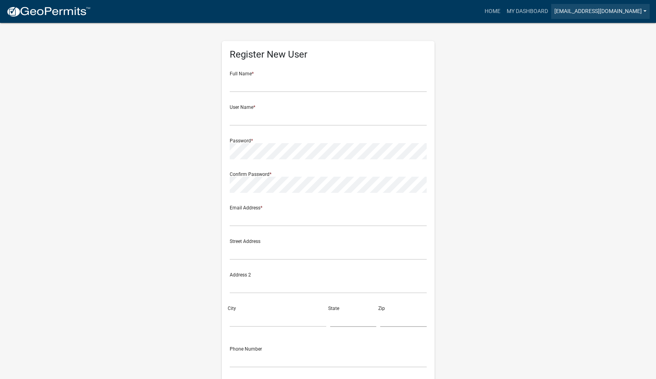
click at [646, 9] on link "[EMAIL_ADDRESS][DOMAIN_NAME]" at bounding box center [601, 11] width 99 height 15
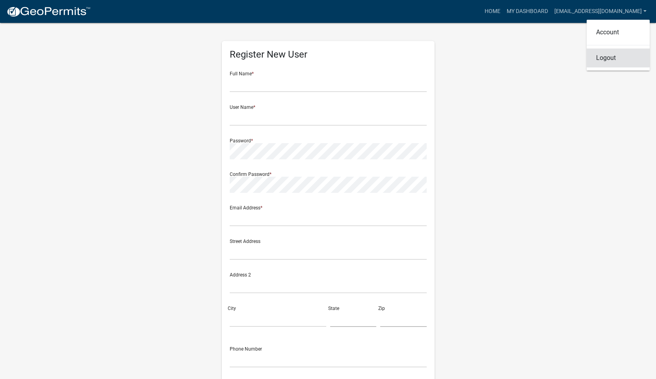
click at [606, 59] on link "Logout" at bounding box center [618, 57] width 63 height 19
